Goal: Download file/media

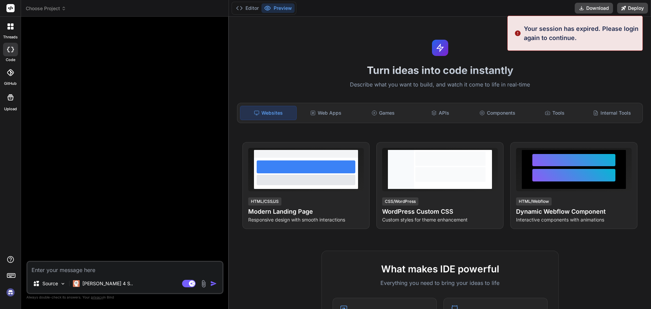
type textarea "x"
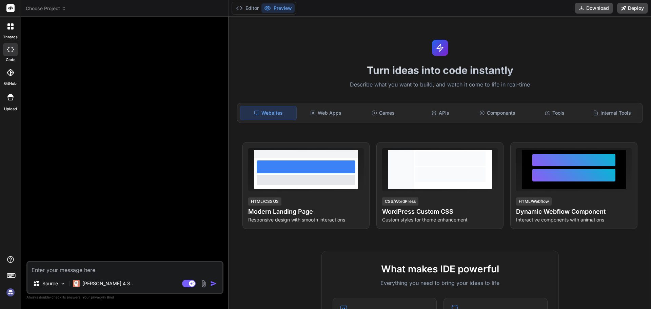
click at [600, 48] on div "Turn ideas into code instantly Describe what you want to build, and watch it co…" at bounding box center [440, 163] width 422 height 292
click at [11, 7] on icon at bounding box center [10, 8] width 5 height 4
click at [47, 6] on span "Choose Project" at bounding box center [46, 8] width 40 height 7
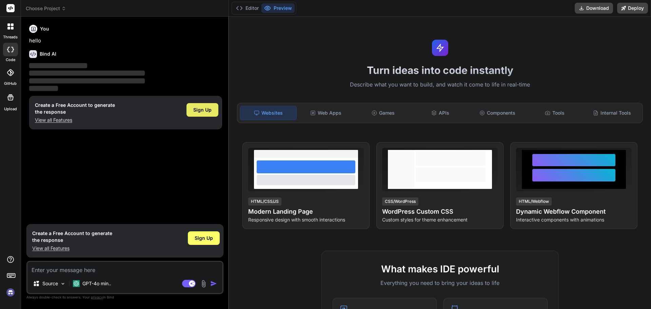
click at [208, 109] on span "Sign Up" at bounding box center [202, 110] width 18 height 7
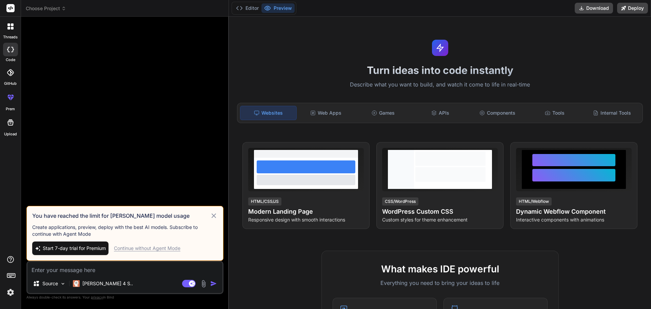
click at [58, 10] on span "Choose Project" at bounding box center [46, 8] width 40 height 7
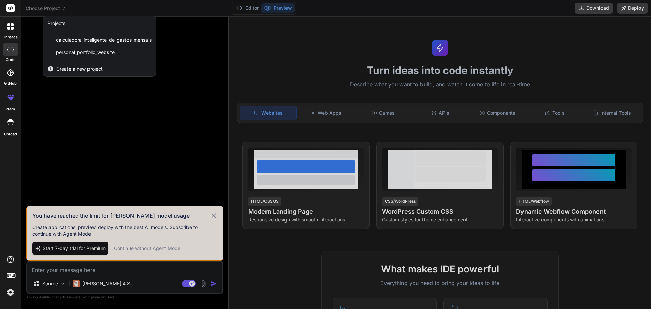
click at [9, 293] on img at bounding box center [11, 293] width 12 height 12
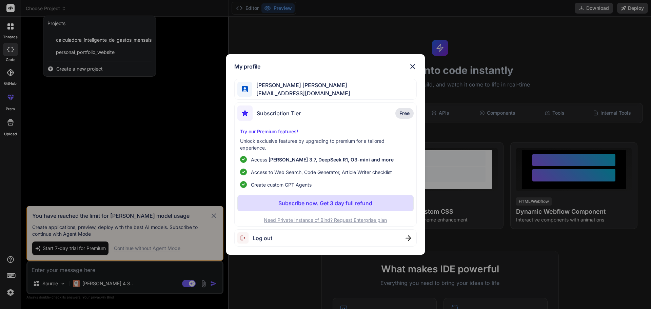
click at [176, 89] on div "My profile ALEPH MIKAEL BISPO DANTAS MOURA aleph.moura@docente.senai.br Subscri…" at bounding box center [325, 154] width 651 height 309
click at [176, 89] on div at bounding box center [325, 154] width 651 height 309
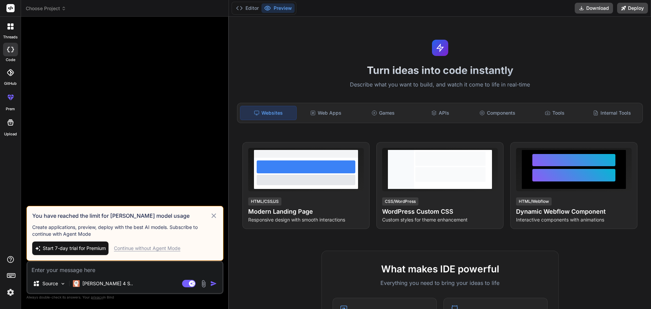
click at [58, 9] on span "Choose Project" at bounding box center [46, 8] width 40 height 7
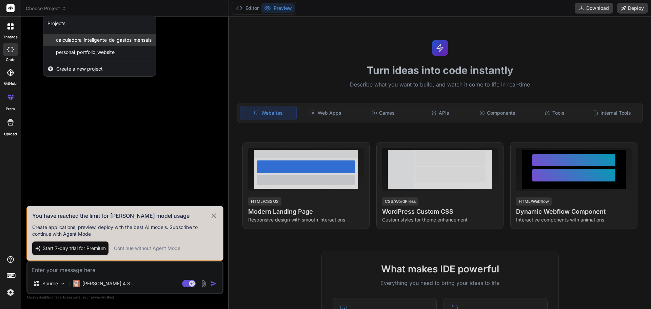
click at [99, 40] on span "calculadora_inteligente_de_gastos_mensais" at bounding box center [104, 40] width 96 height 7
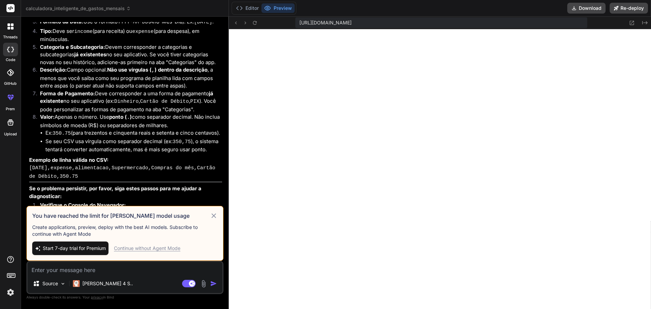
scroll to position [284, 0]
click at [580, 8] on button "Download" at bounding box center [587, 8] width 38 height 11
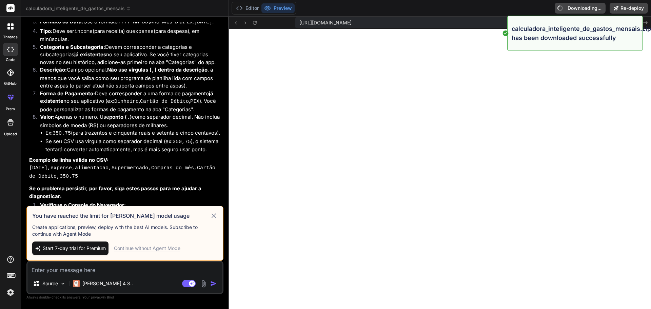
type textarea "x"
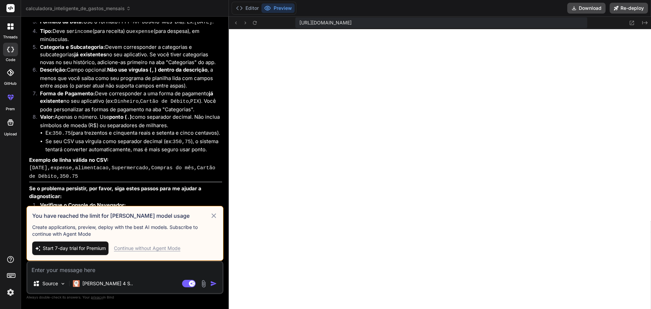
click at [503, 12] on div "Editor Preview Download Re-deploy" at bounding box center [440, 8] width 422 height 17
click at [250, 9] on button "Editor" at bounding box center [247, 7] width 28 height 9
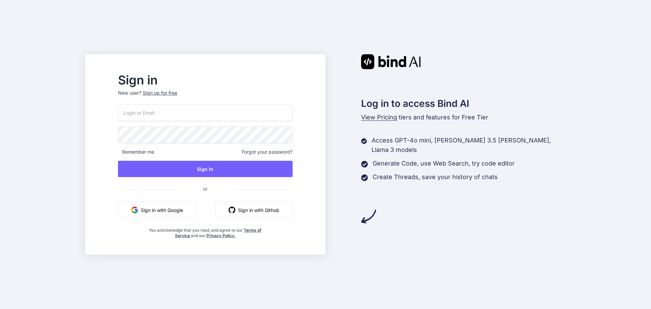
click at [232, 112] on input "email" at bounding box center [205, 112] width 175 height 17
click at [231, 112] on input "email" at bounding box center [205, 112] width 175 height 17
click at [229, 111] on input "email" at bounding box center [205, 112] width 175 height 17
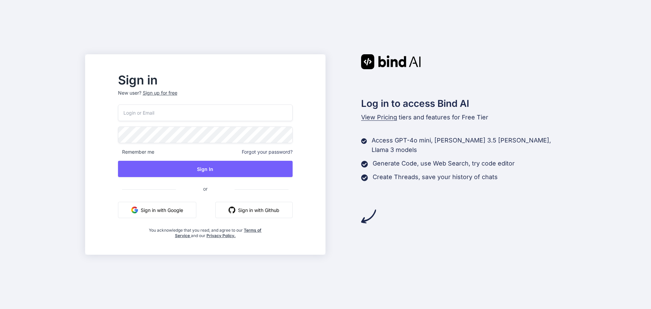
click at [226, 111] on input "email" at bounding box center [205, 112] width 175 height 17
click at [227, 111] on input "email" at bounding box center [205, 112] width 175 height 17
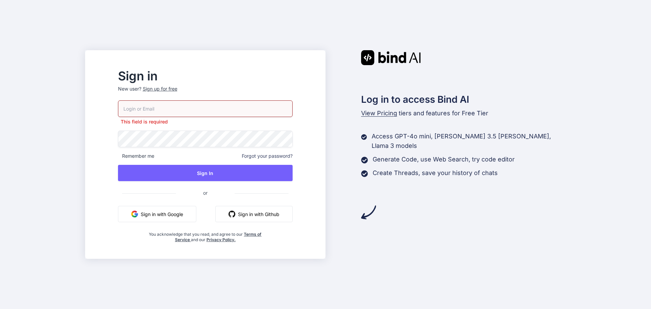
click at [177, 213] on button "Sign in with Google" at bounding box center [157, 214] width 78 height 16
